Goal: Find specific page/section: Find specific page/section

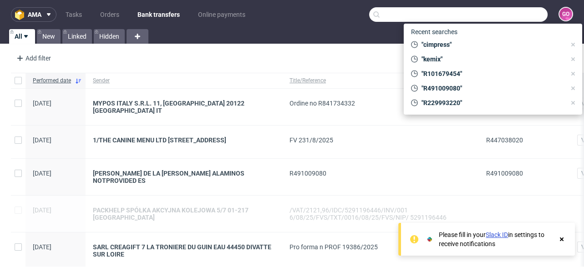
click at [490, 15] on input "text" at bounding box center [458, 14] width 179 height 15
paste input "R566289206"
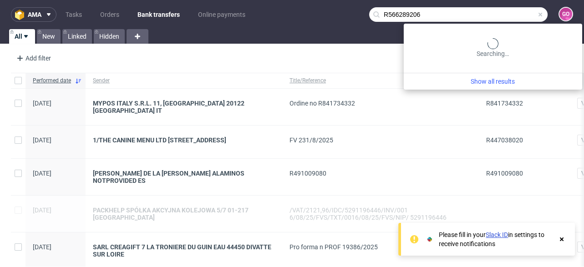
type input "R566289206"
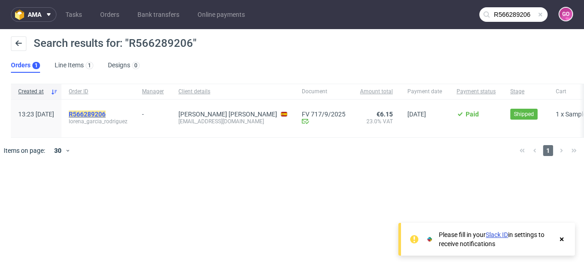
click at [106, 113] on mark "R566289206" at bounding box center [87, 114] width 37 height 7
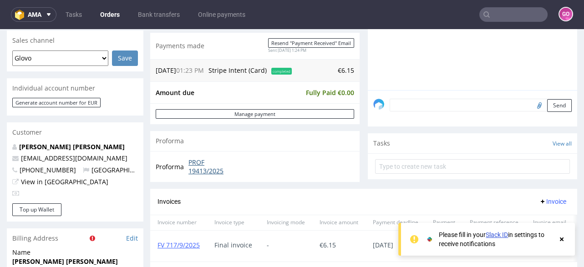
scroll to position [255, 0]
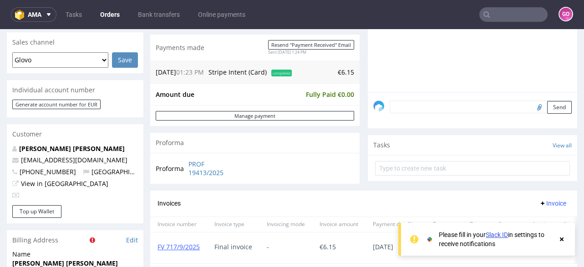
click at [513, 13] on input "text" at bounding box center [514, 14] width 68 height 15
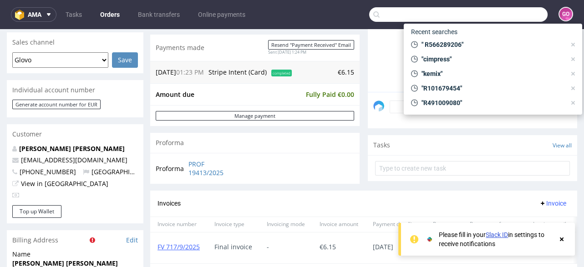
paste input "R925859531"
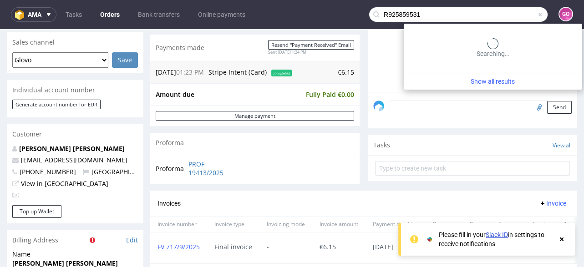
type input "R925859531"
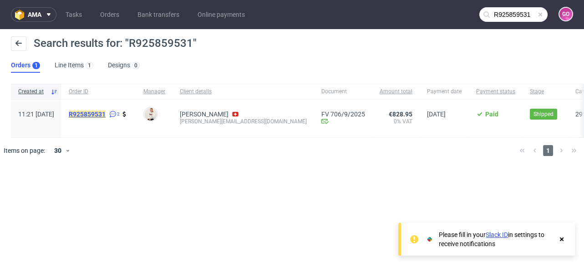
click at [106, 113] on mark "R925859531" at bounding box center [87, 114] width 37 height 7
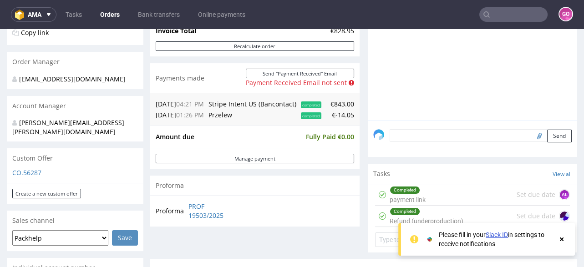
scroll to position [219, 0]
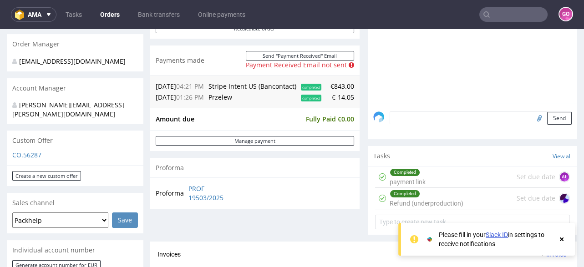
click at [495, 10] on input "text" at bounding box center [514, 14] width 68 height 15
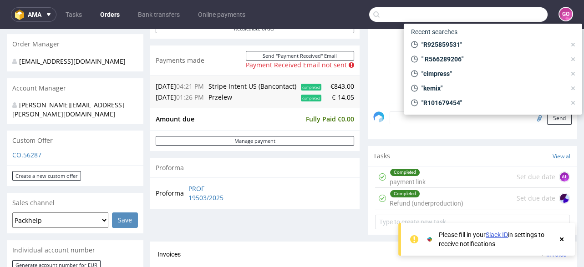
paste input "R034768210"
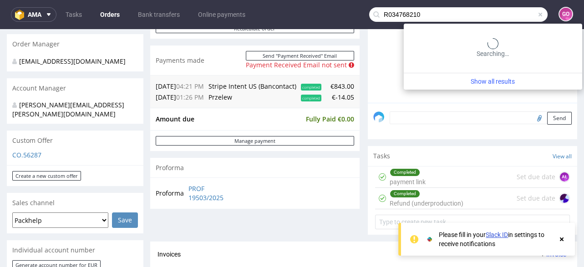
type input "R034768210"
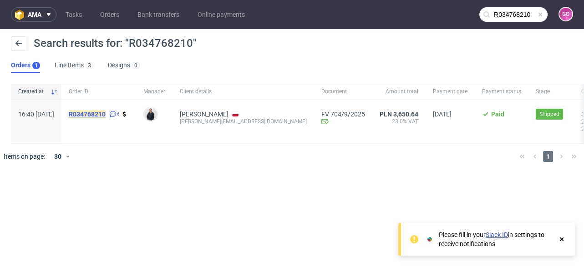
click at [106, 113] on mark "R034768210" at bounding box center [87, 114] width 37 height 7
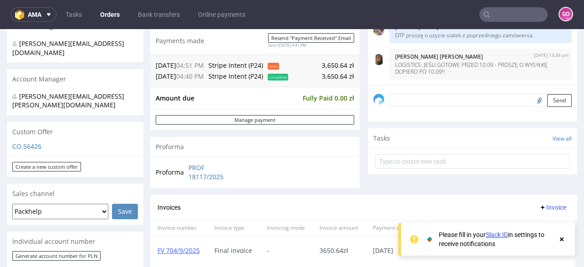
scroll to position [219, 0]
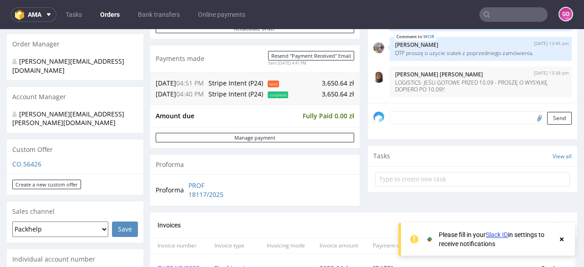
click at [523, 14] on input "text" at bounding box center [514, 14] width 68 height 15
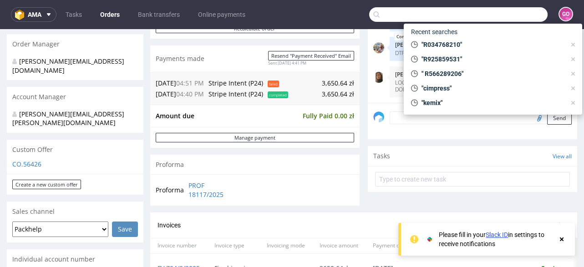
paste input "R433586311"
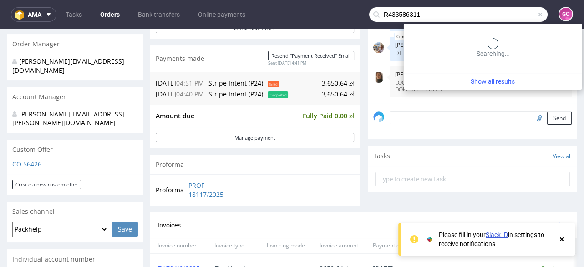
type input "R433586311"
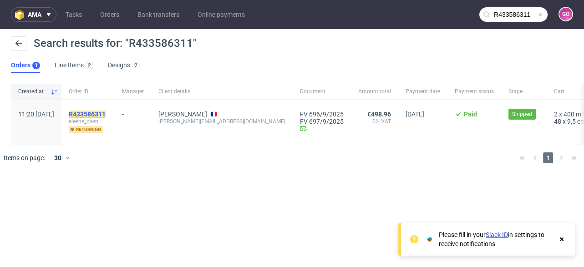
click at [106, 112] on mark "R433586311" at bounding box center [87, 114] width 37 height 7
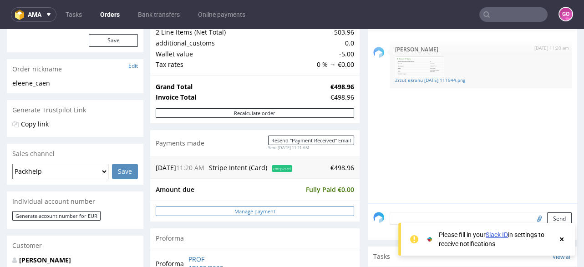
scroll to position [182, 0]
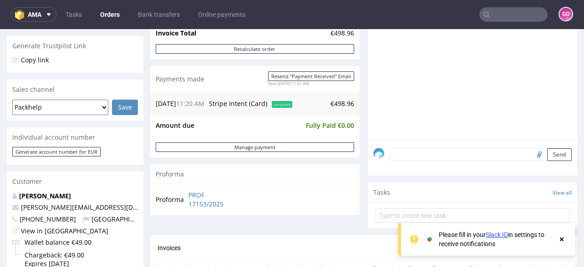
click at [519, 10] on input "text" at bounding box center [514, 14] width 68 height 15
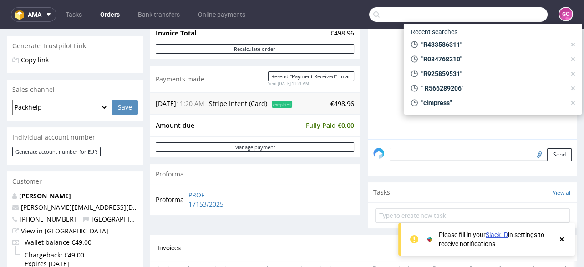
paste input "R387341258"
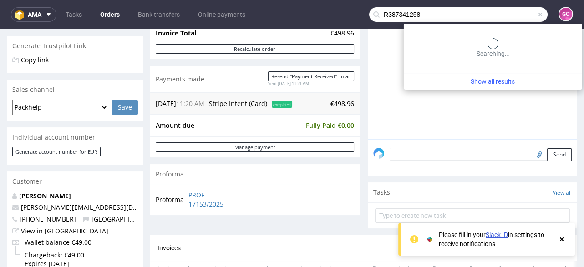
type input "R387341258"
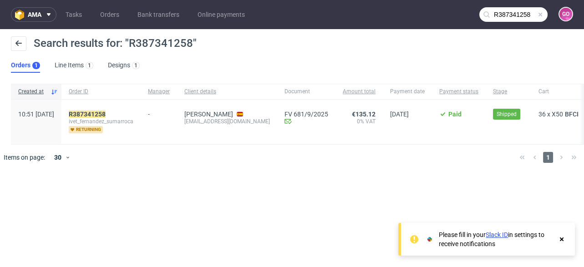
click at [114, 105] on div "R387341258 ivet_fernandez_sumarroca returning" at bounding box center [100, 122] width 79 height 45
click at [106, 111] on mark "R387341258" at bounding box center [87, 114] width 37 height 7
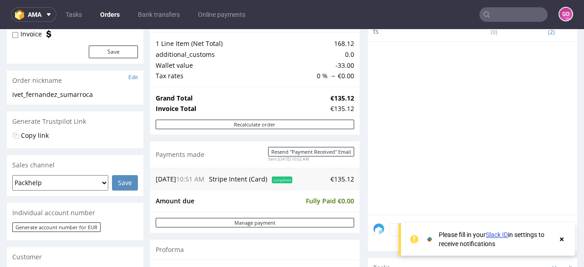
scroll to position [145, 0]
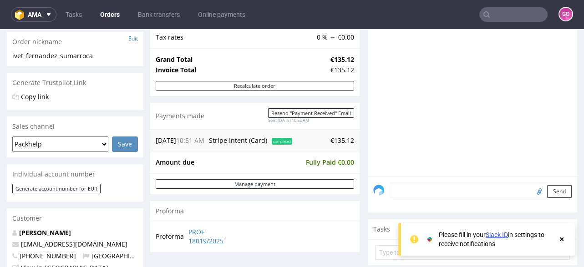
click at [497, 9] on input "text" at bounding box center [514, 14] width 68 height 15
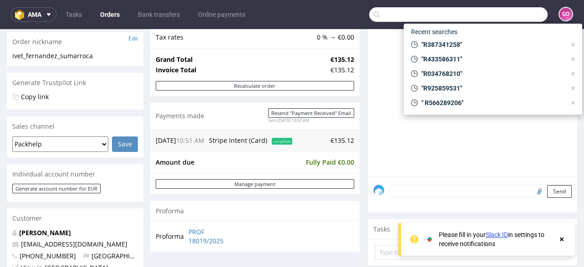
paste input "R569122207"
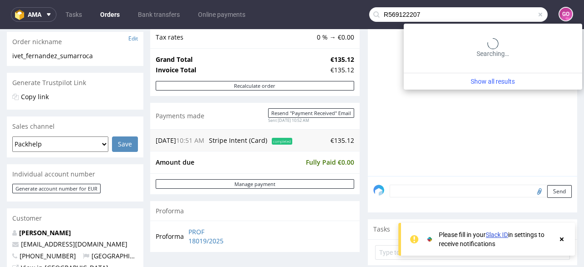
type input "R569122207"
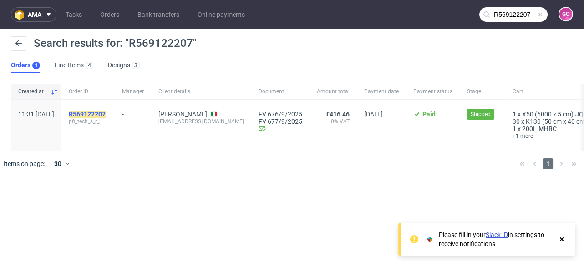
click at [106, 111] on mark "R569122207" at bounding box center [87, 114] width 37 height 7
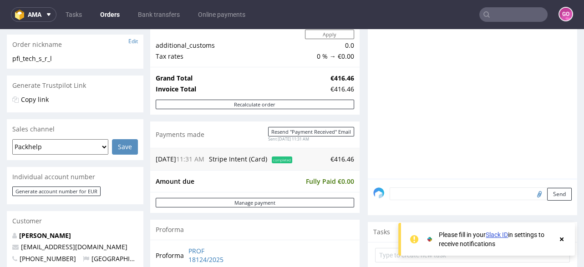
scroll to position [182, 0]
